Goal: Task Accomplishment & Management: Use online tool/utility

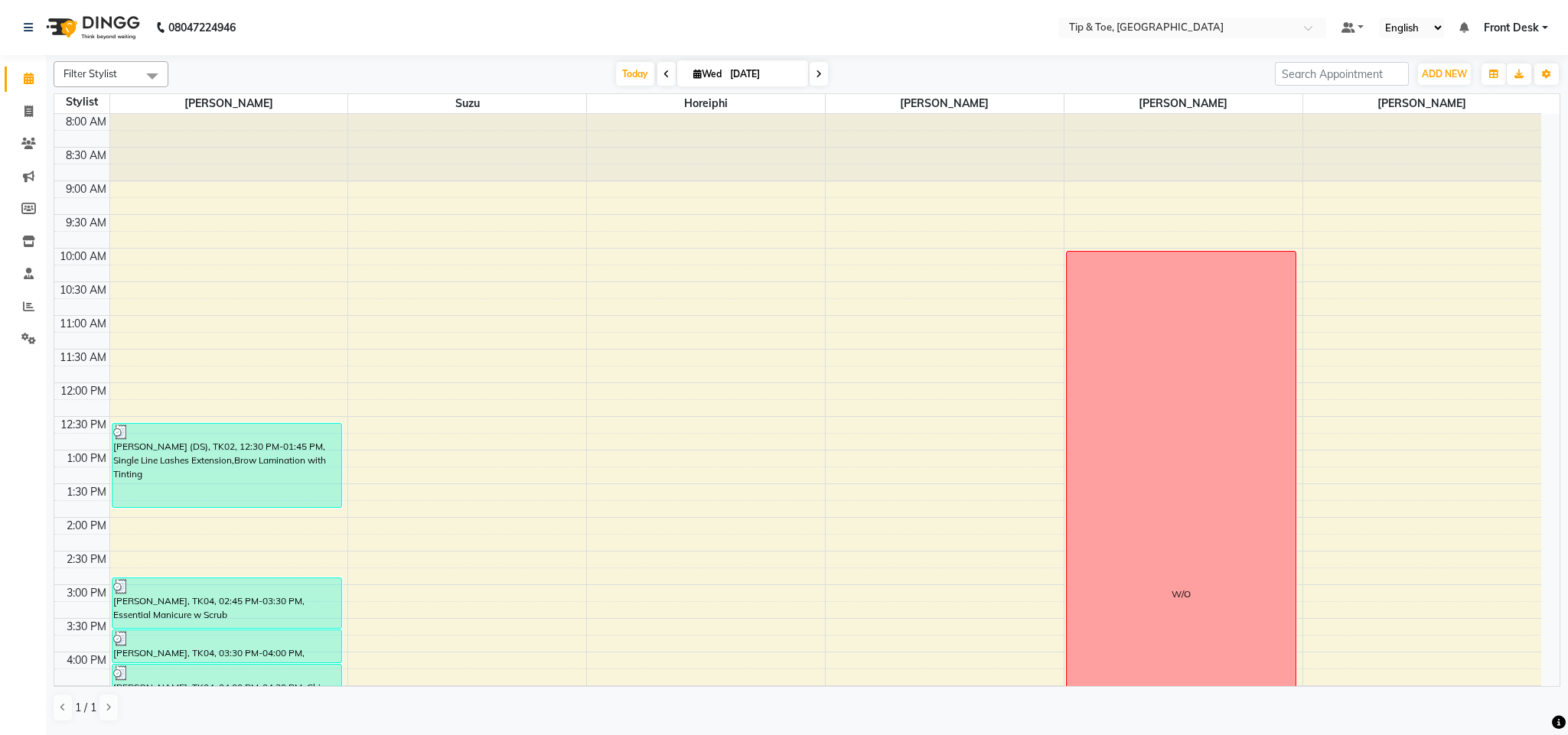
scroll to position [23, 0]
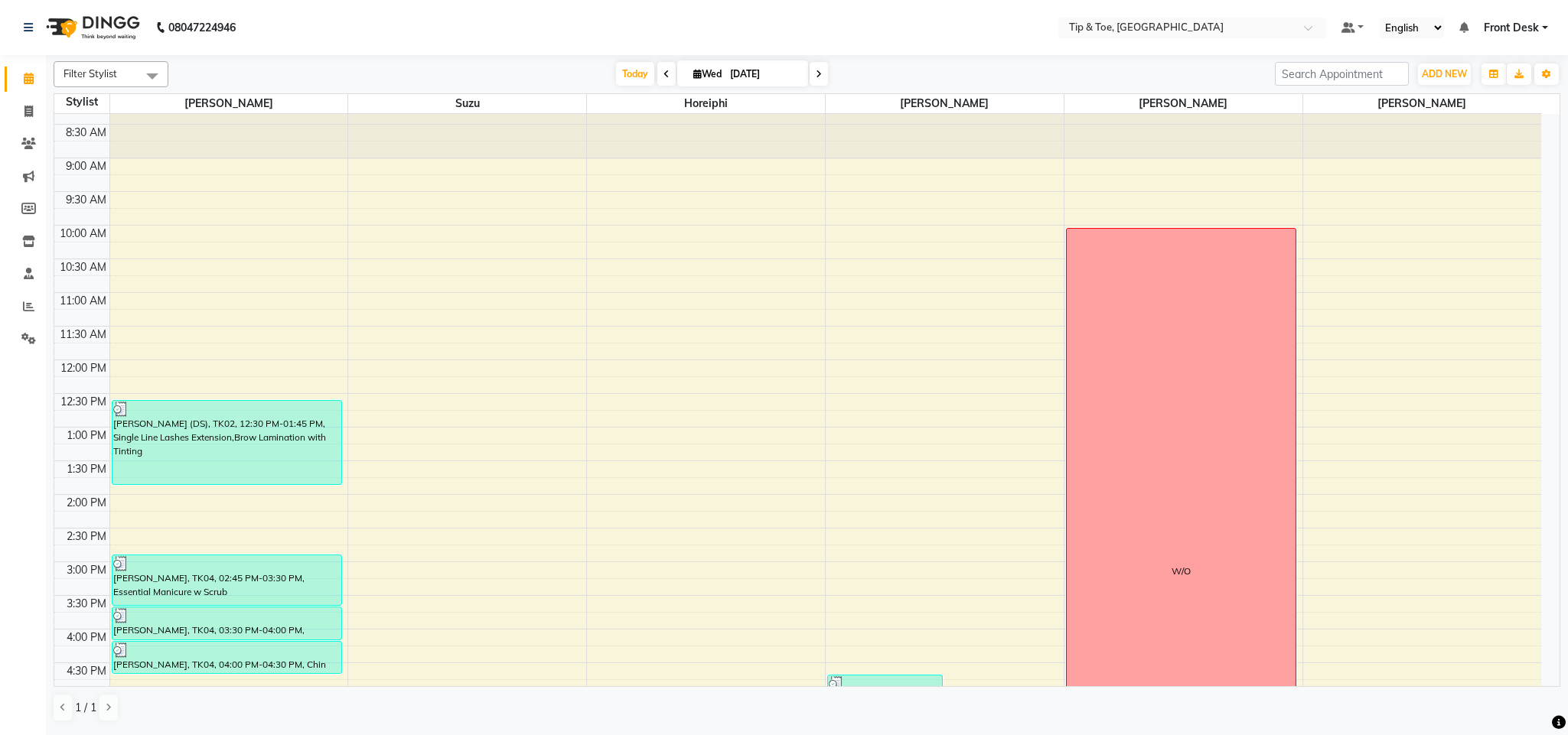
click at [658, 72] on span at bounding box center [667, 74] width 18 height 24
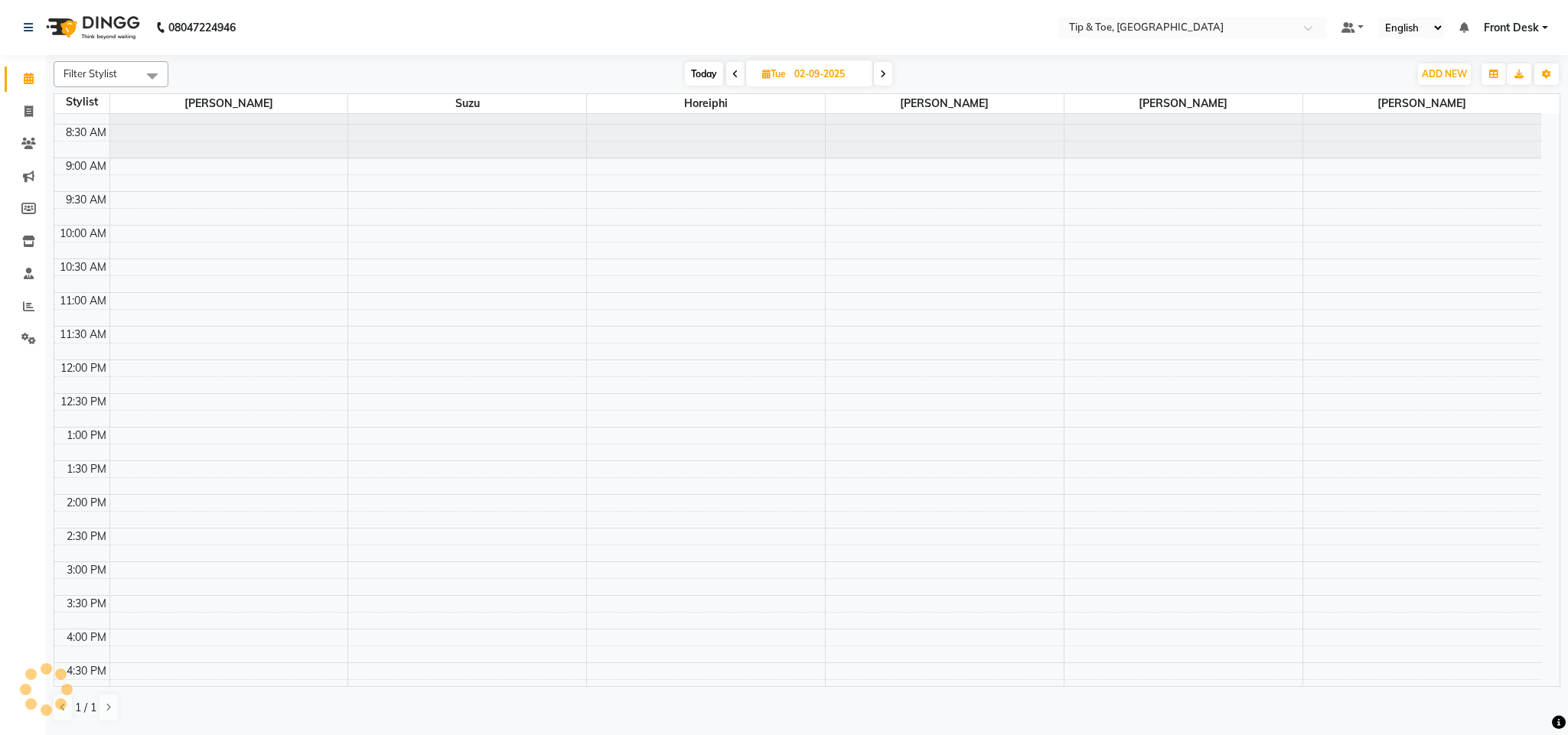
scroll to position [321, 0]
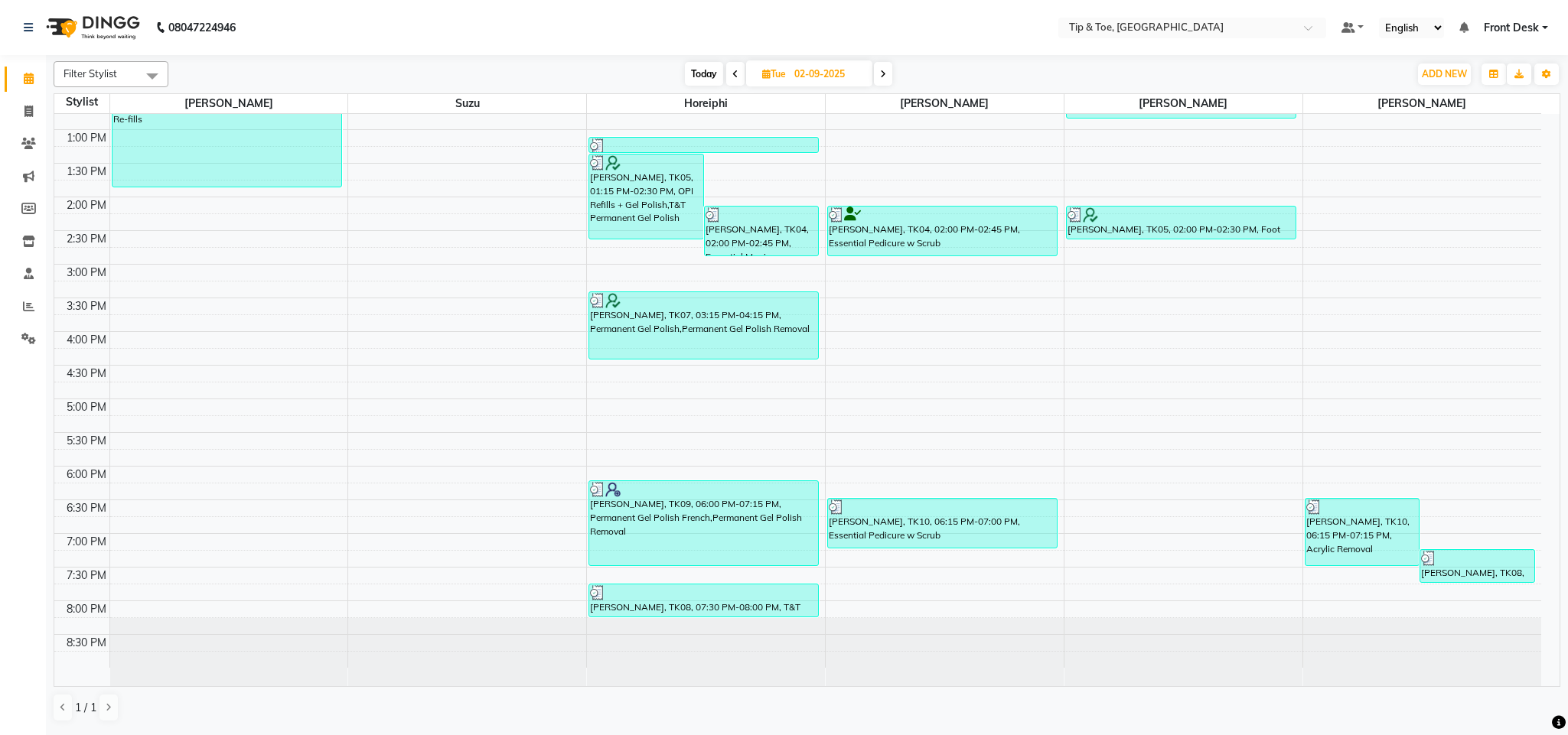
click at [889, 77] on span at bounding box center [883, 74] width 18 height 24
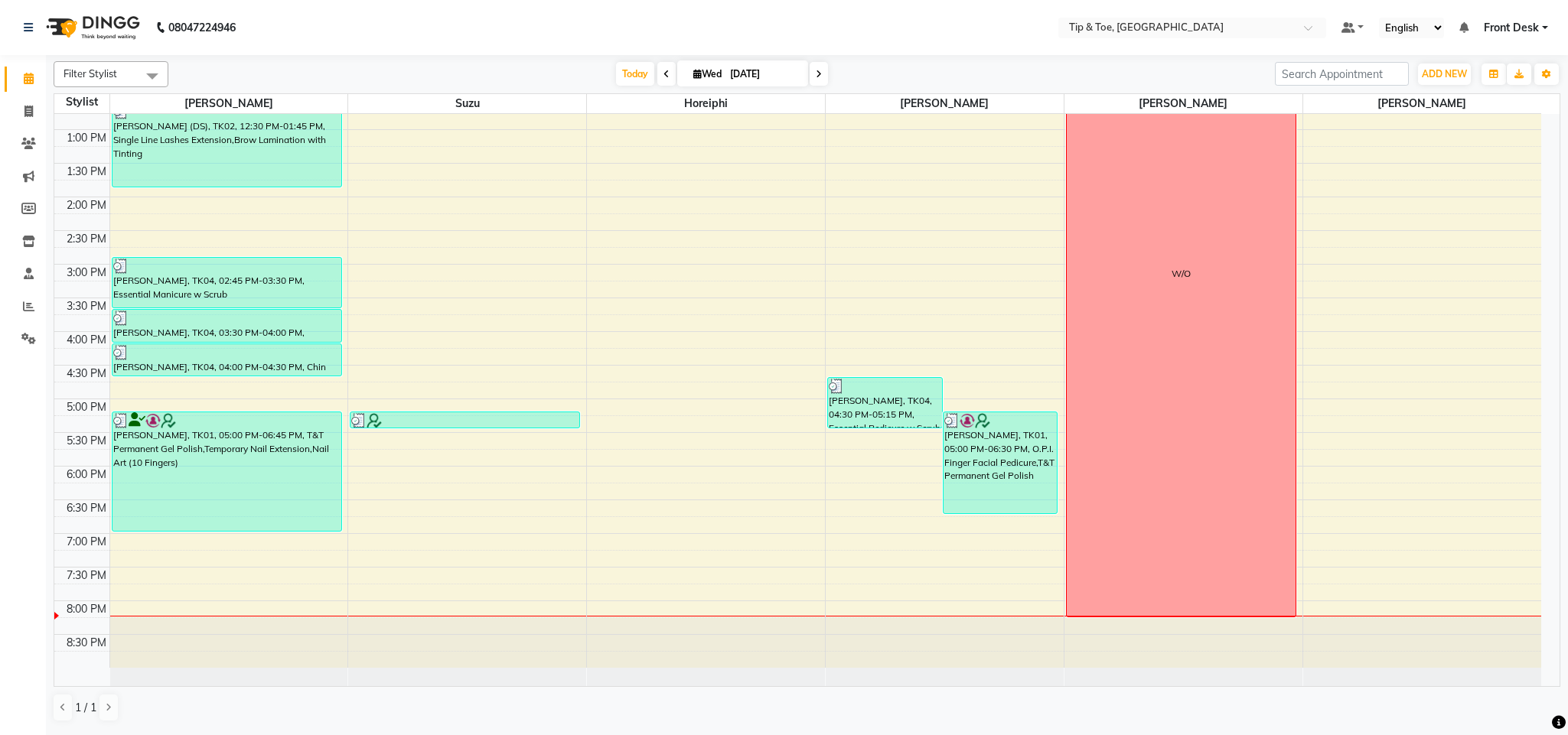
click at [818, 76] on icon at bounding box center [819, 74] width 6 height 9
type input "[DATE]"
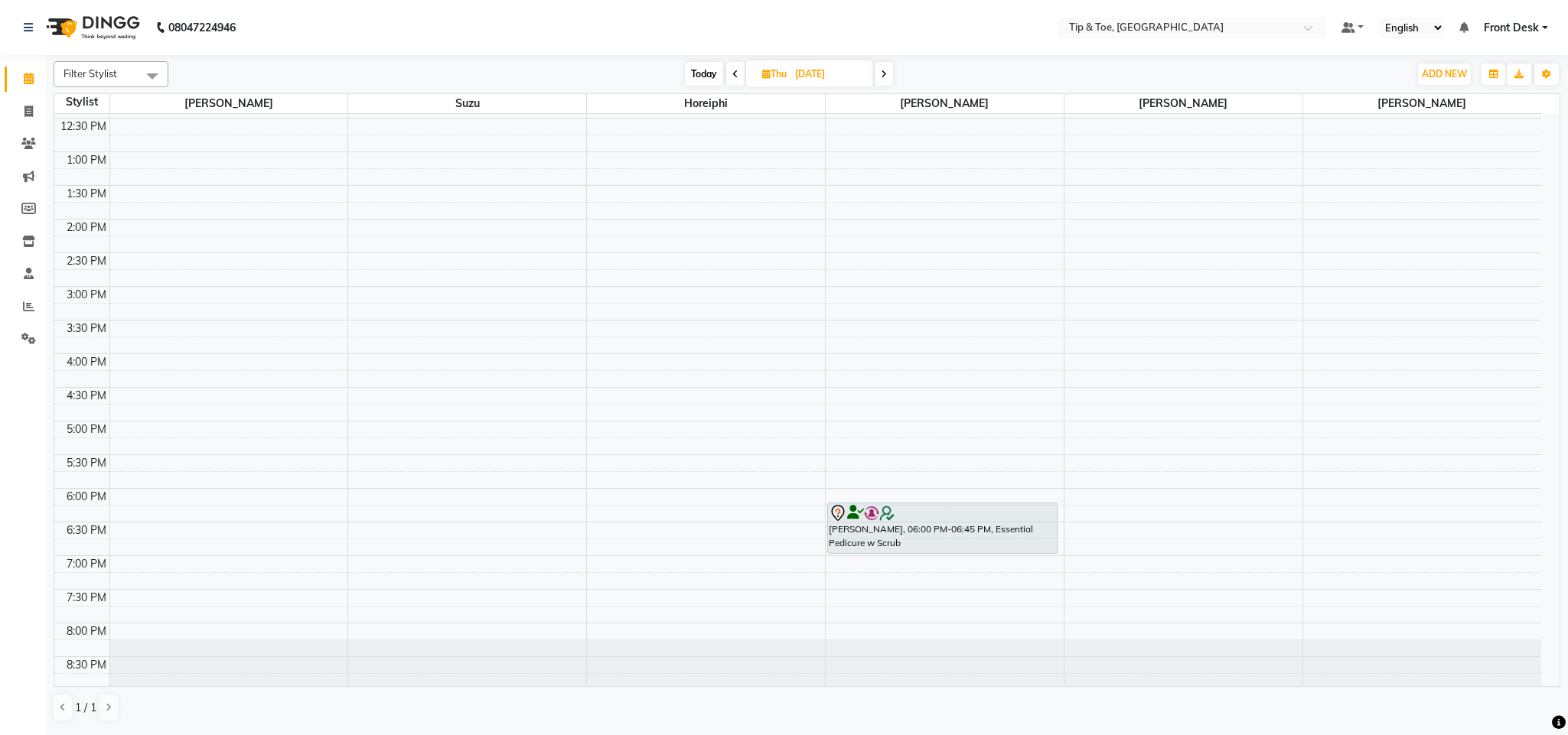
scroll to position [301, 0]
click at [21, 117] on span at bounding box center [29, 111] width 26 height 17
select select "5655"
select select "service"
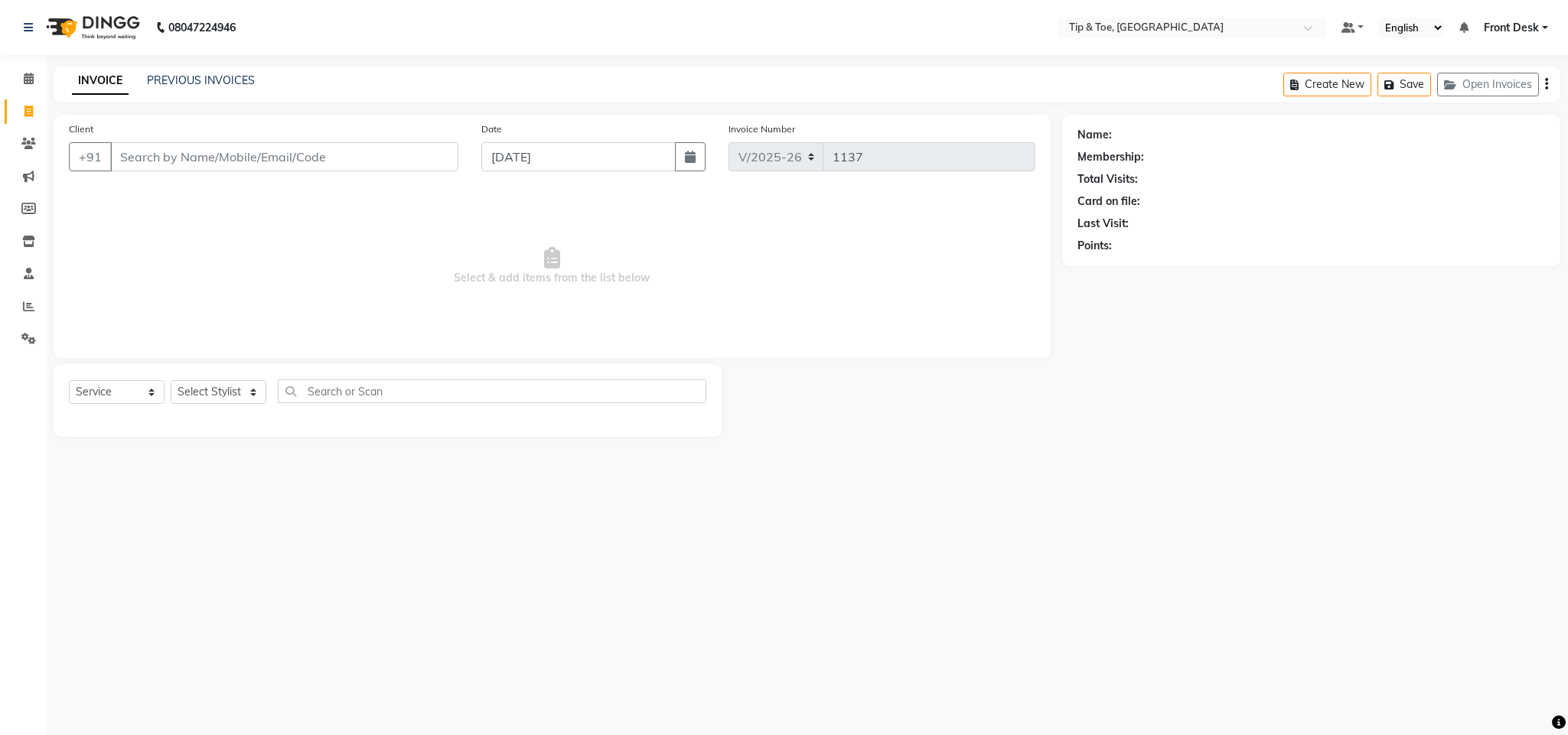
click at [189, 73] on div "PREVIOUS INVOICES" at bounding box center [201, 80] width 108 height 16
click at [193, 73] on div "PREVIOUS INVOICES" at bounding box center [201, 80] width 108 height 16
click at [207, 76] on link "PREVIOUS INVOICES" at bounding box center [201, 80] width 108 height 14
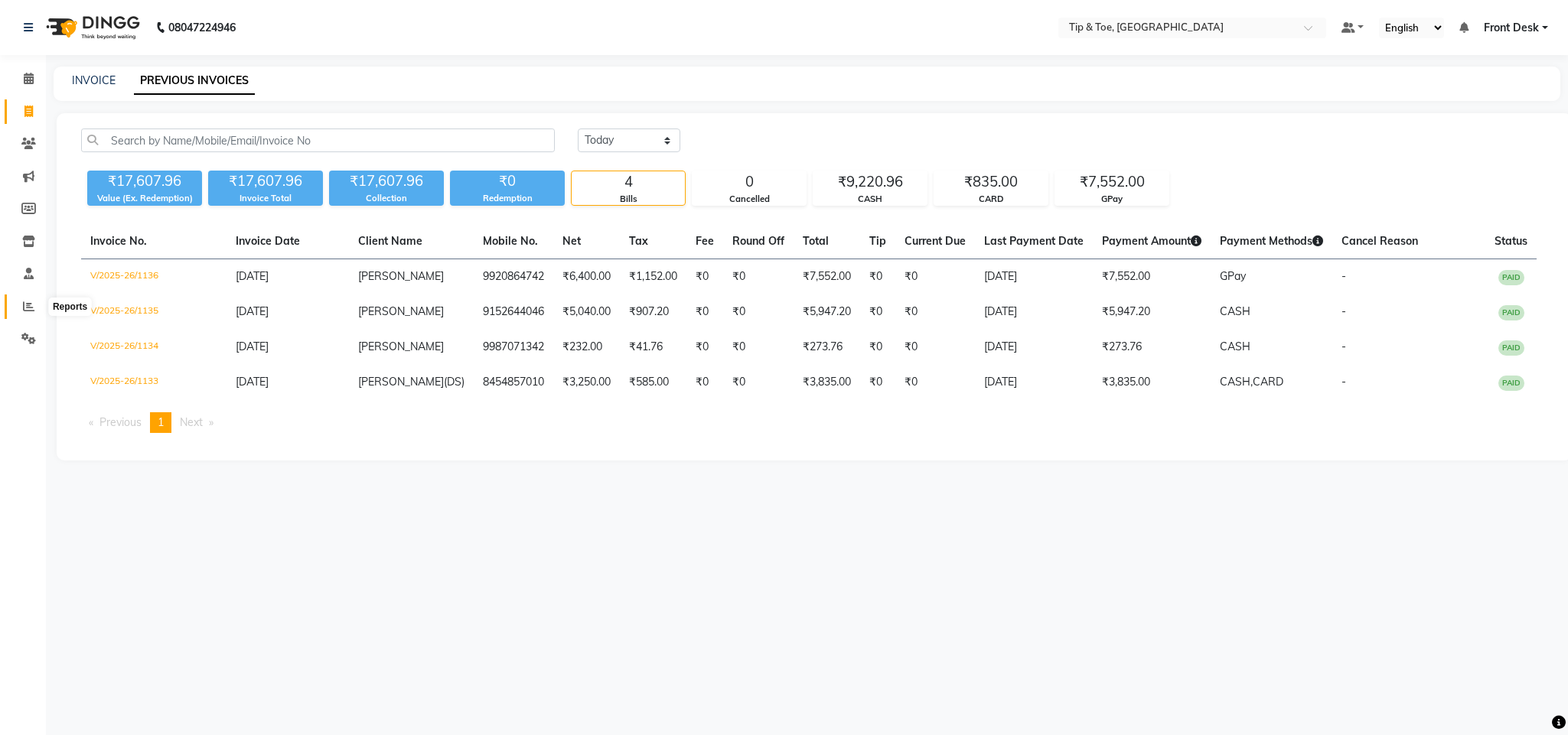
click at [33, 313] on span at bounding box center [29, 306] width 26 height 17
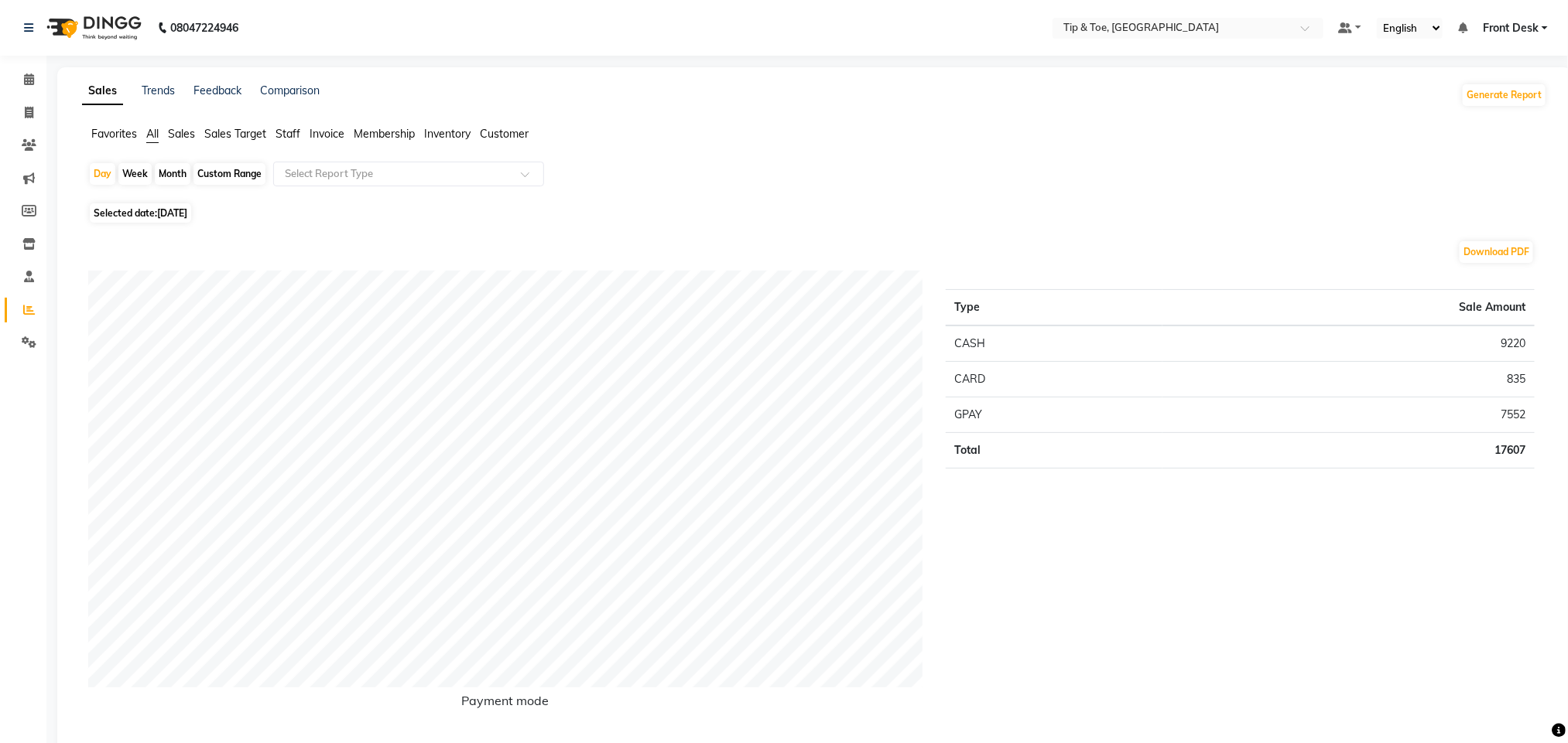
click at [286, 135] on span "Staff" at bounding box center [288, 134] width 25 height 14
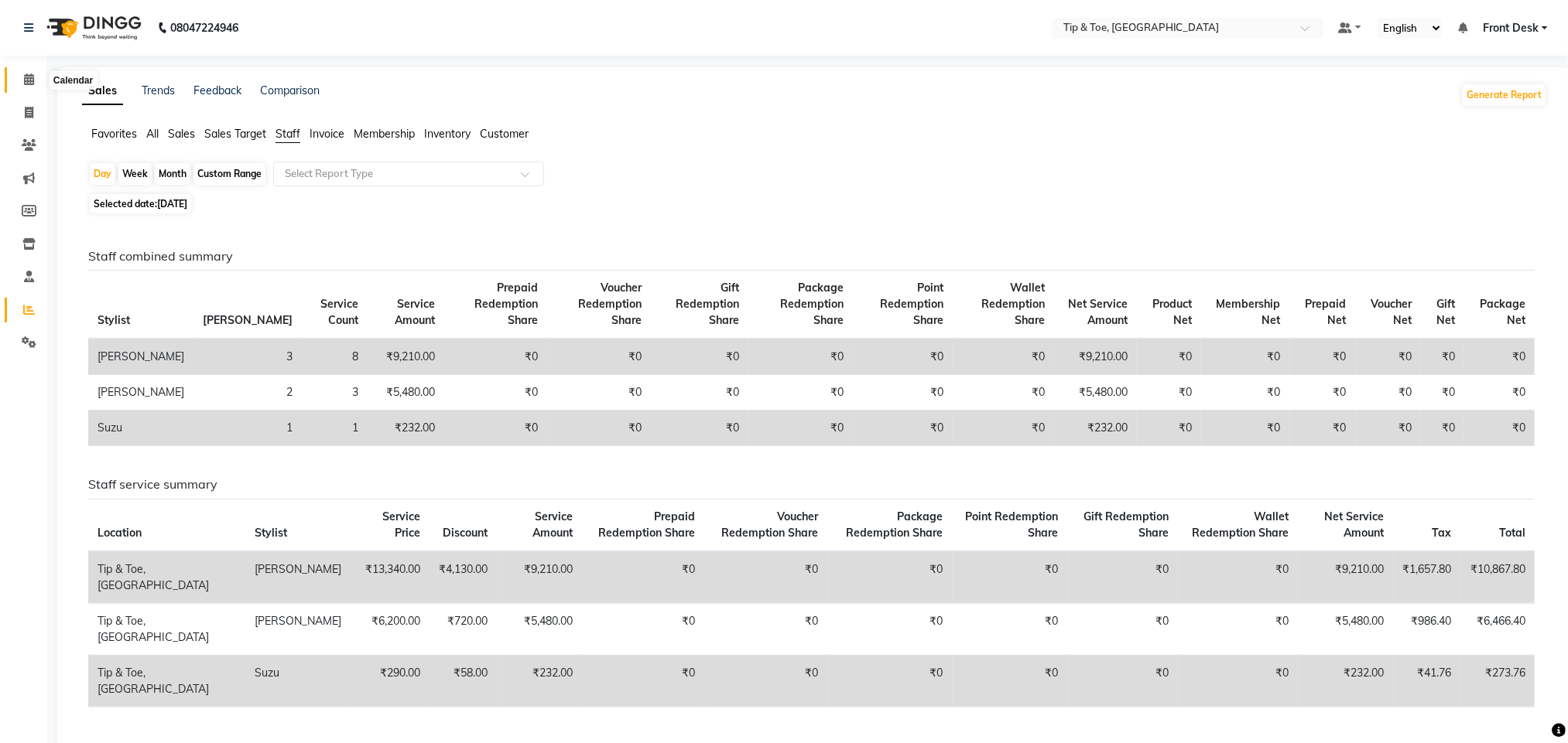
click at [28, 78] on icon at bounding box center [29, 79] width 10 height 12
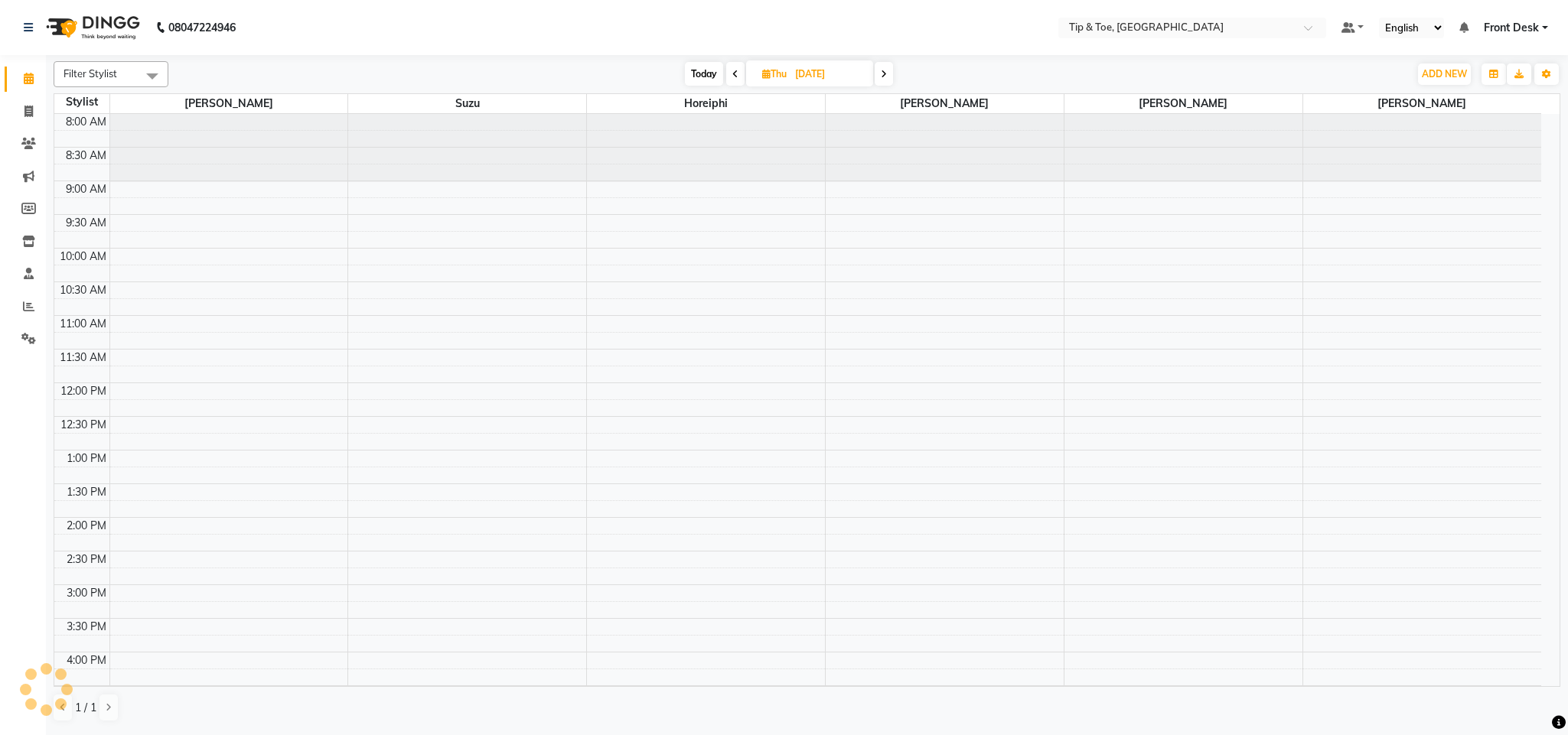
scroll to position [321, 0]
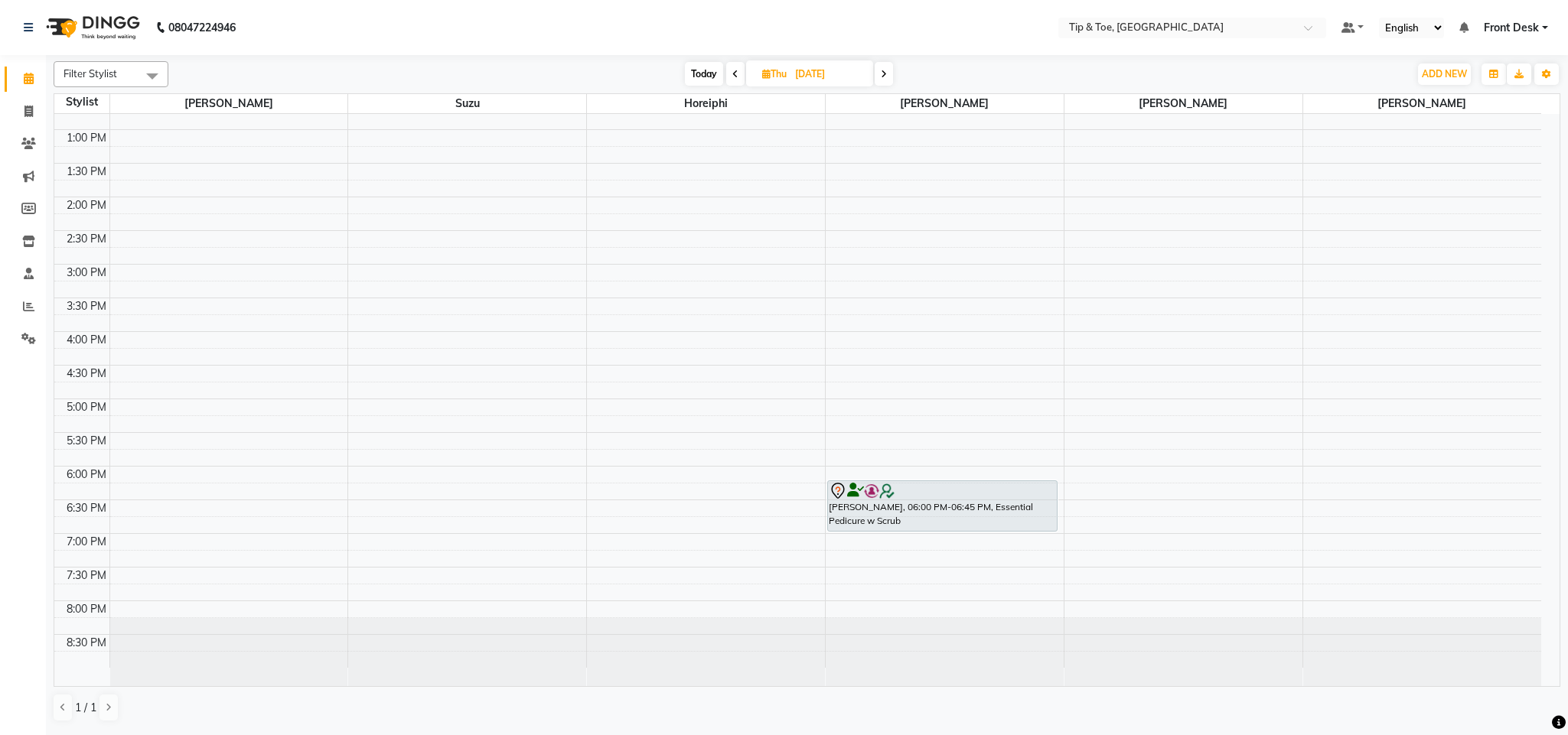
click at [696, 81] on span "Today" at bounding box center [704, 74] width 38 height 24
type input "[DATE]"
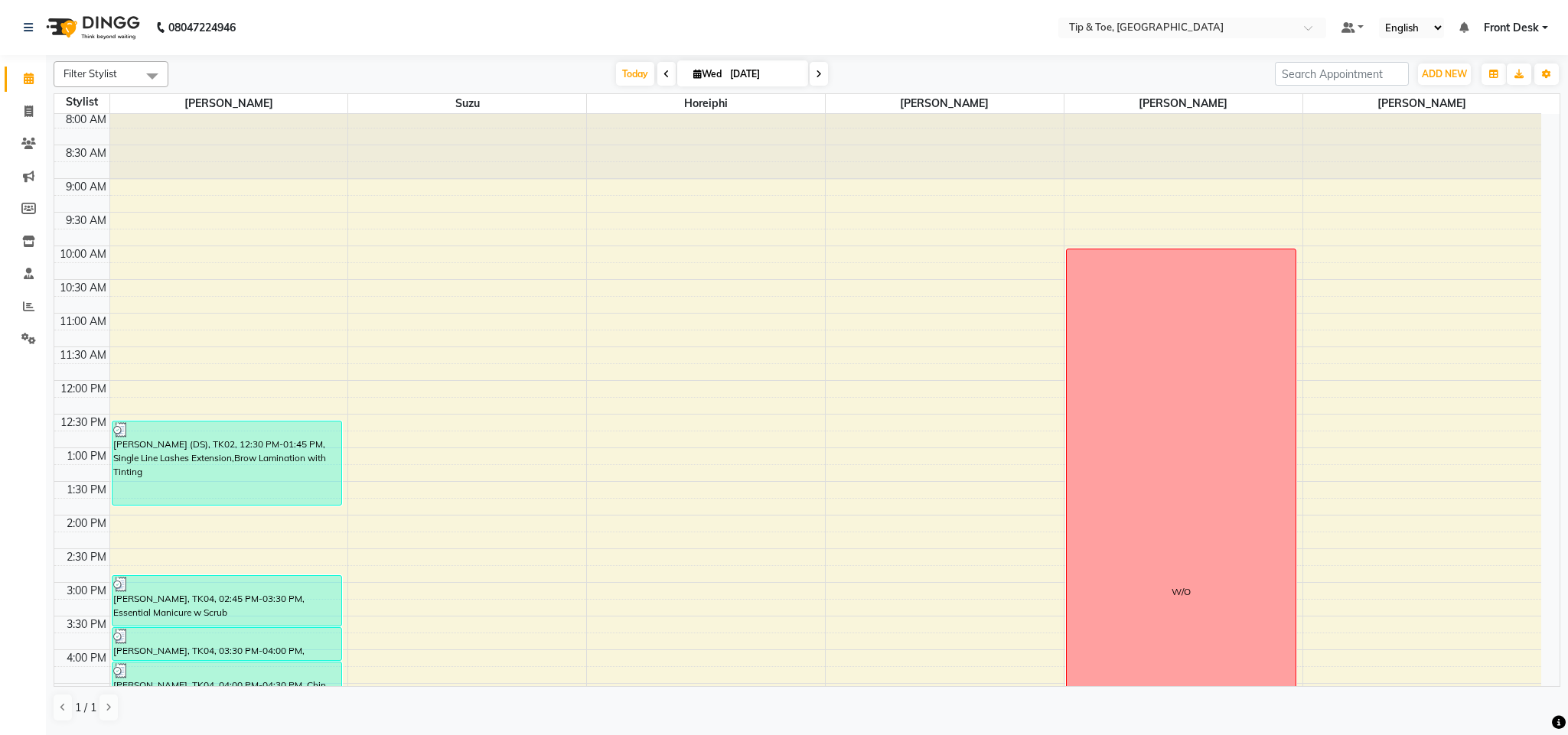
scroll to position [1, 0]
click at [31, 106] on icon at bounding box center [29, 111] width 8 height 12
select select "service"
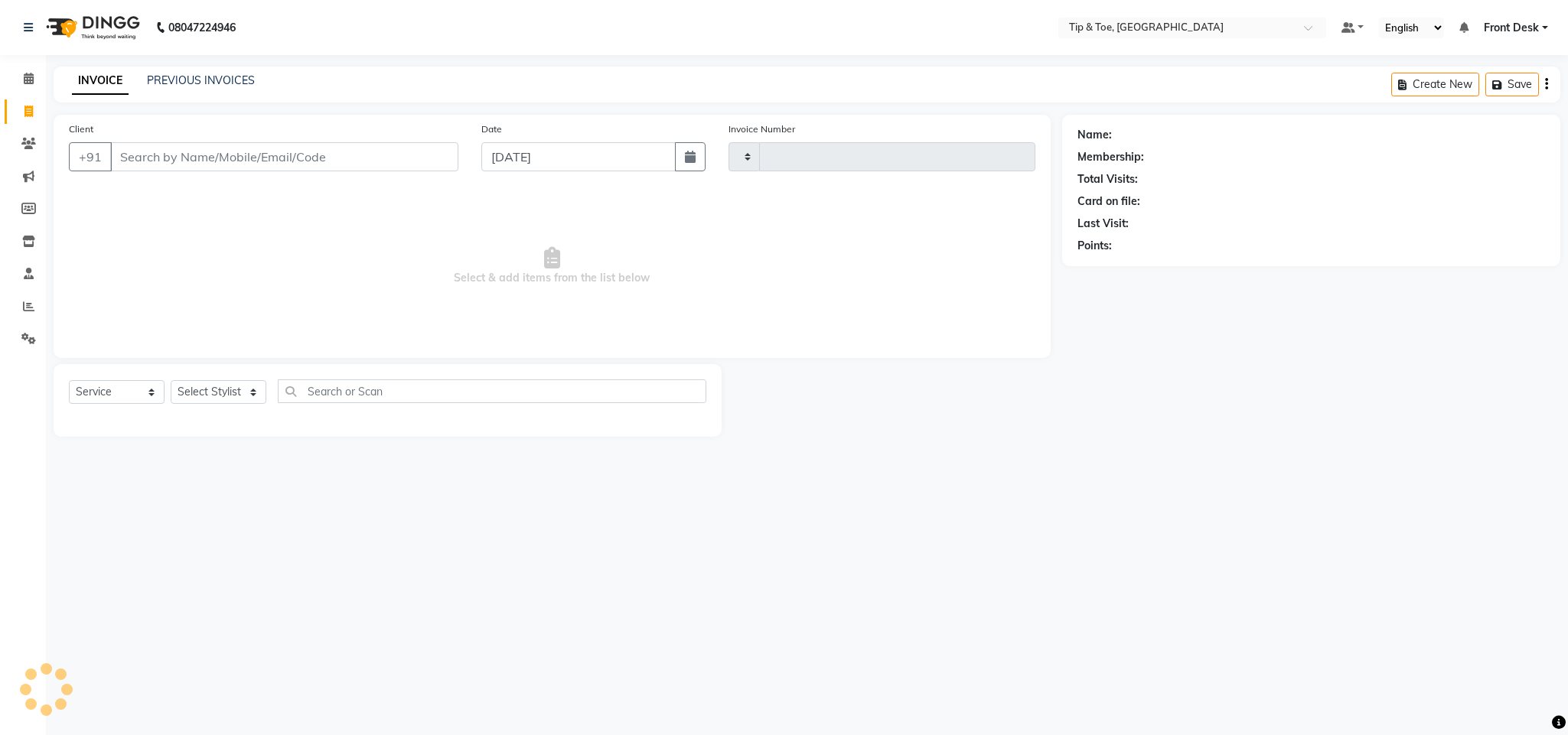
type input "1137"
select select "5655"
click at [187, 81] on link "PREVIOUS INVOICES" at bounding box center [201, 80] width 108 height 14
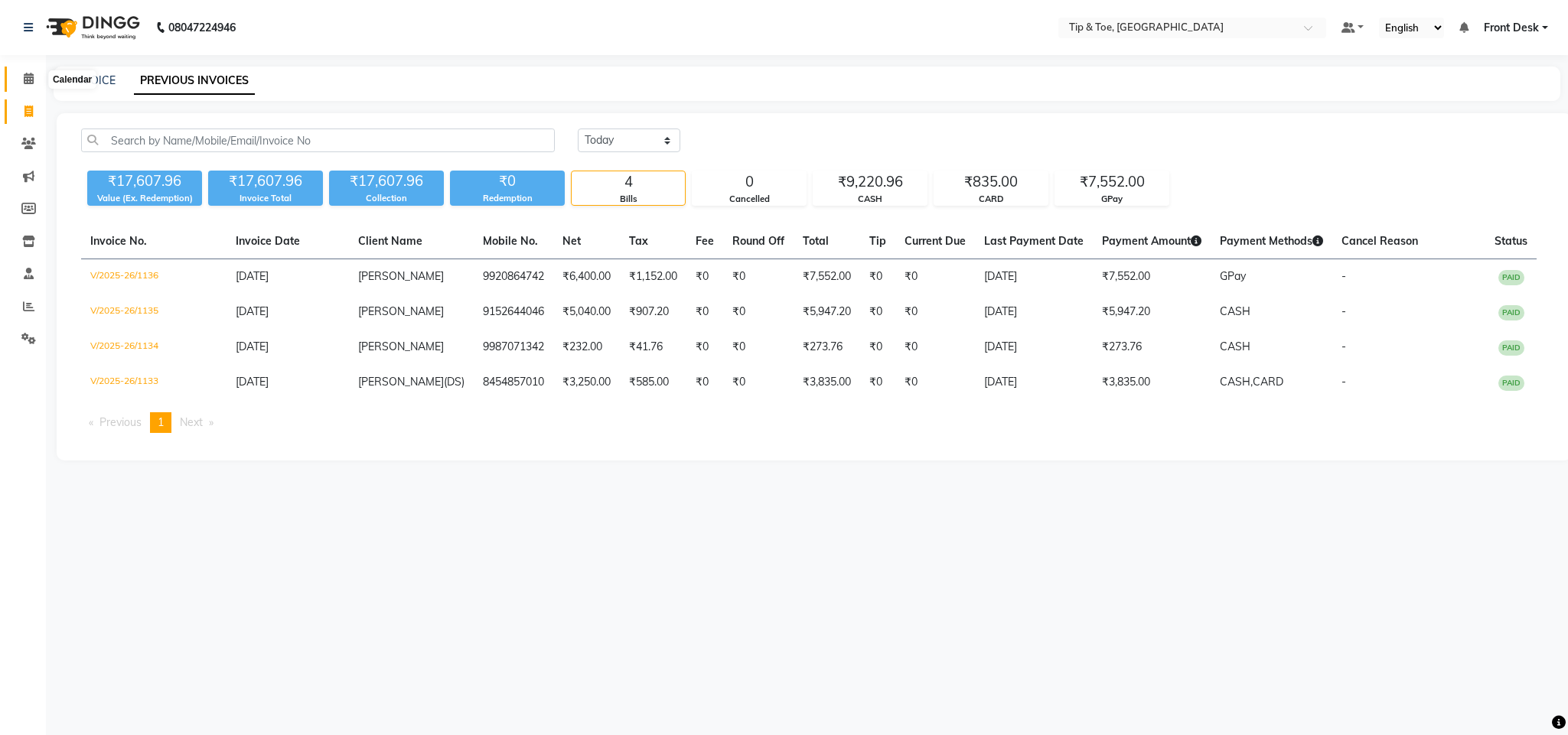
click at [26, 78] on icon at bounding box center [29, 78] width 10 height 12
